Goal: Task Accomplishment & Management: Complete application form

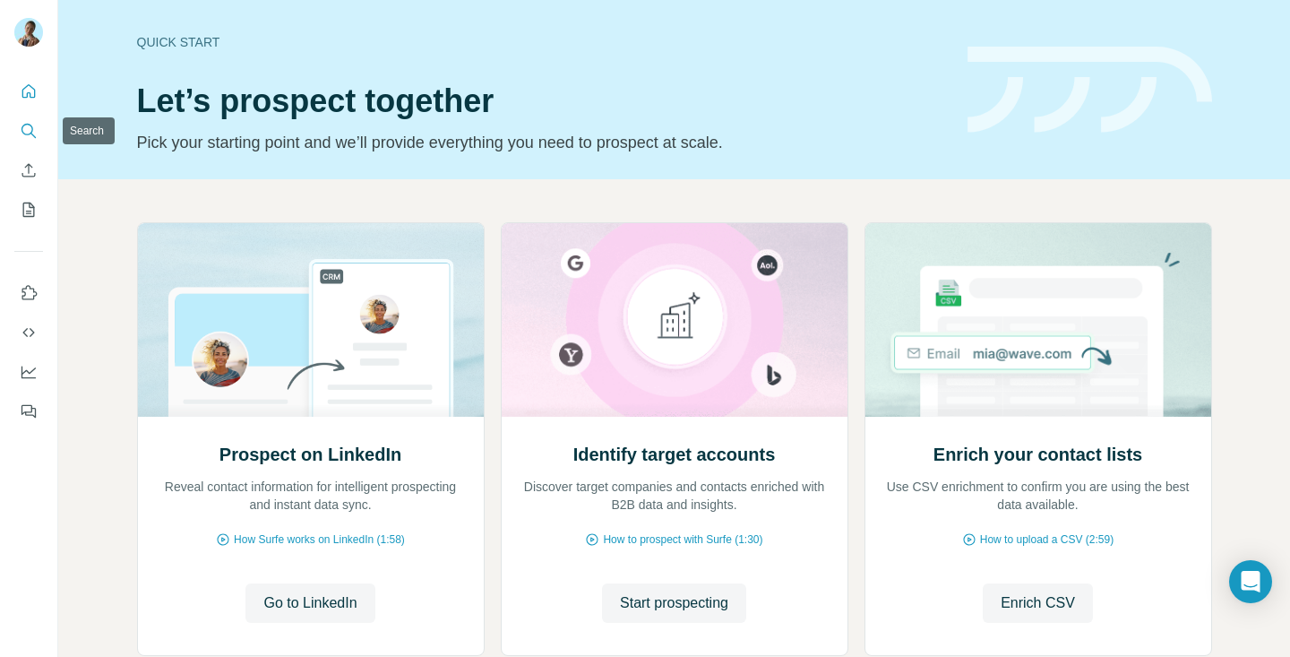
click at [29, 135] on icon "Search" at bounding box center [29, 131] width 18 height 18
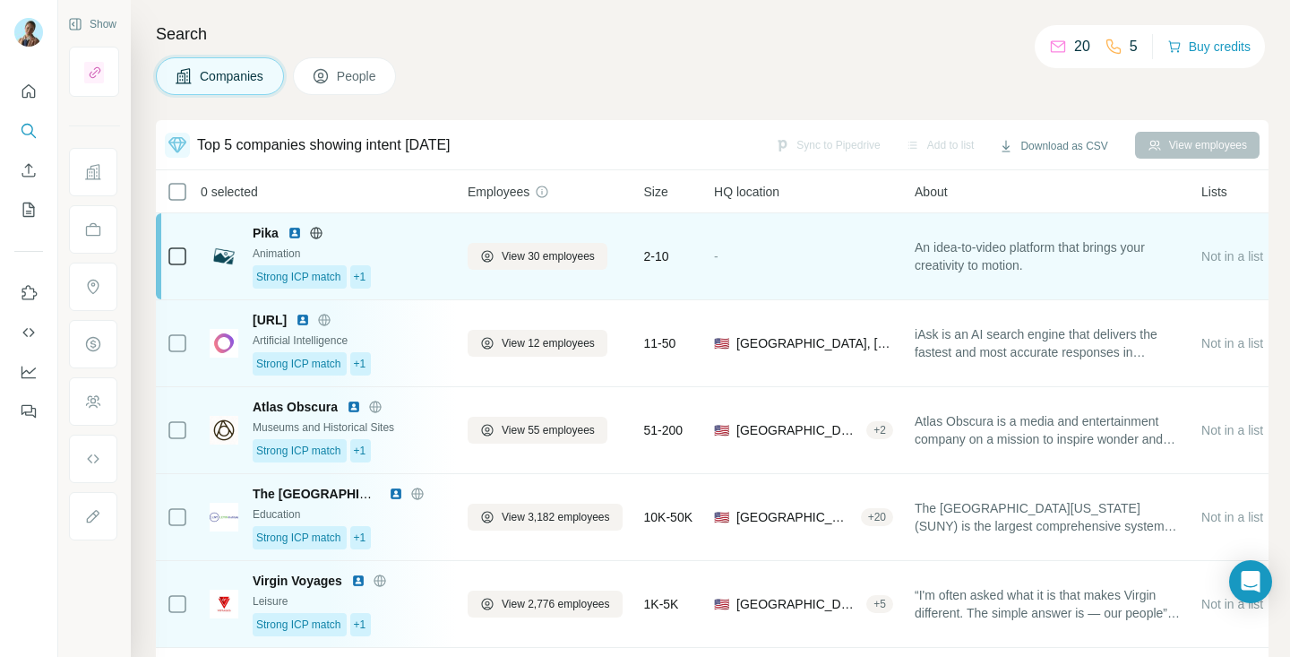
scroll to position [5, 0]
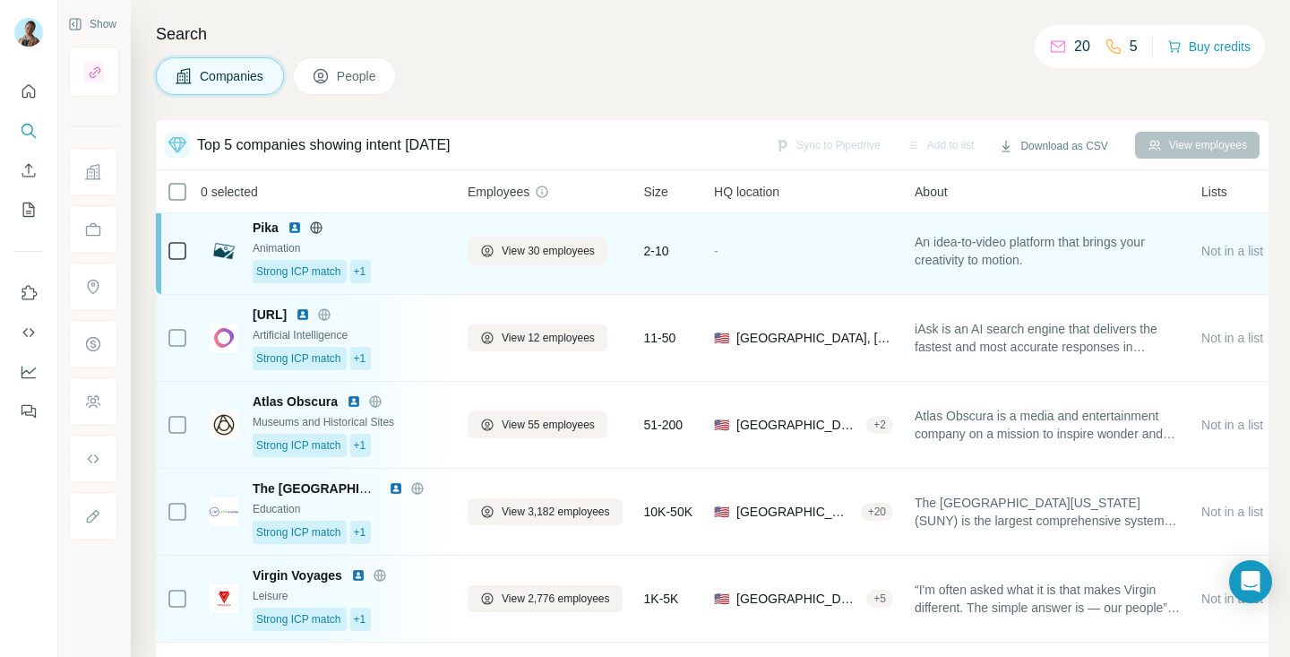
click at [409, 246] on div "Animation" at bounding box center [350, 248] width 194 height 16
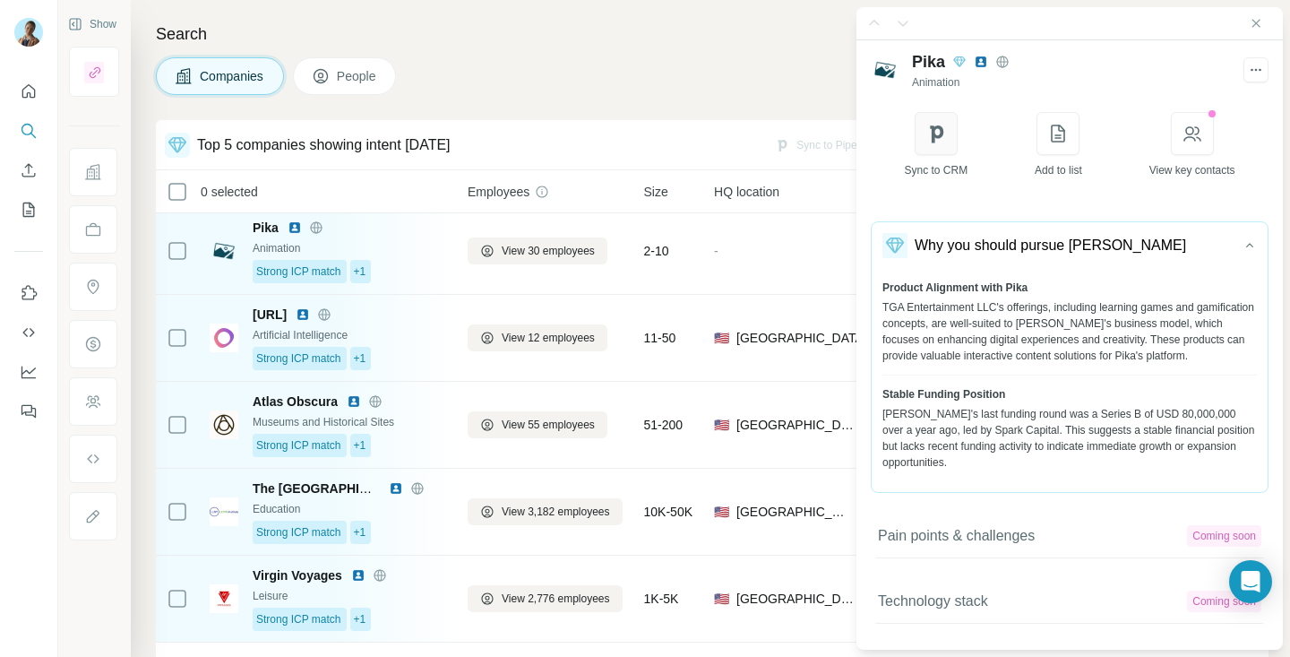
click at [917, 138] on button "button" at bounding box center [936, 133] width 43 height 43
click at [955, 117] on button "button" at bounding box center [936, 133] width 43 height 43
click at [1258, 13] on div at bounding box center [1069, 23] width 426 height 33
click at [1260, 27] on icon "Close side panel" at bounding box center [1256, 23] width 14 height 14
